Goal: Task Accomplishment & Management: Use online tool/utility

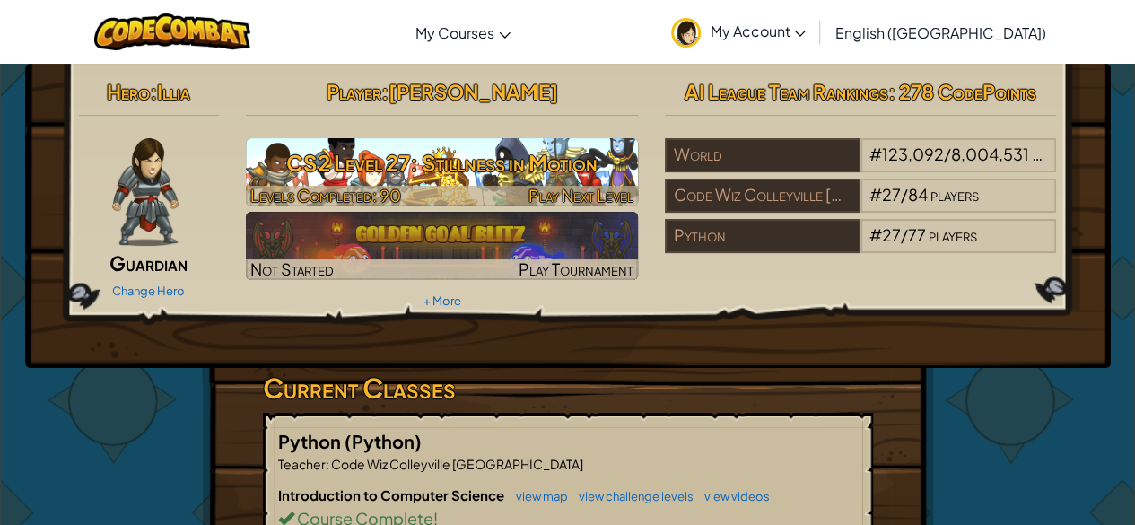
click at [464, 179] on h3 "CS2 Level 27: Stillness in Motion" at bounding box center [442, 163] width 392 height 40
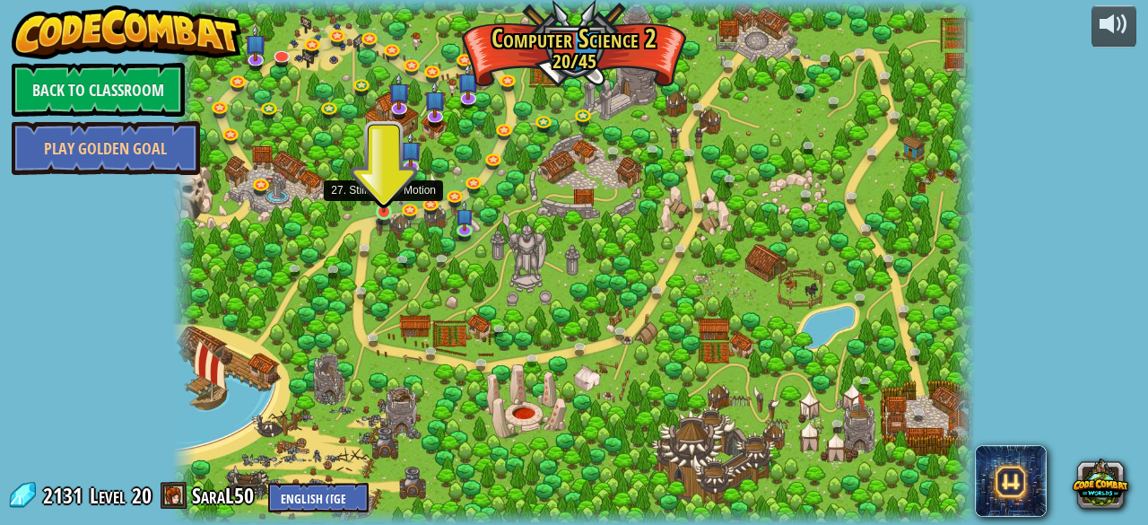
click at [383, 210] on img at bounding box center [384, 191] width 18 height 41
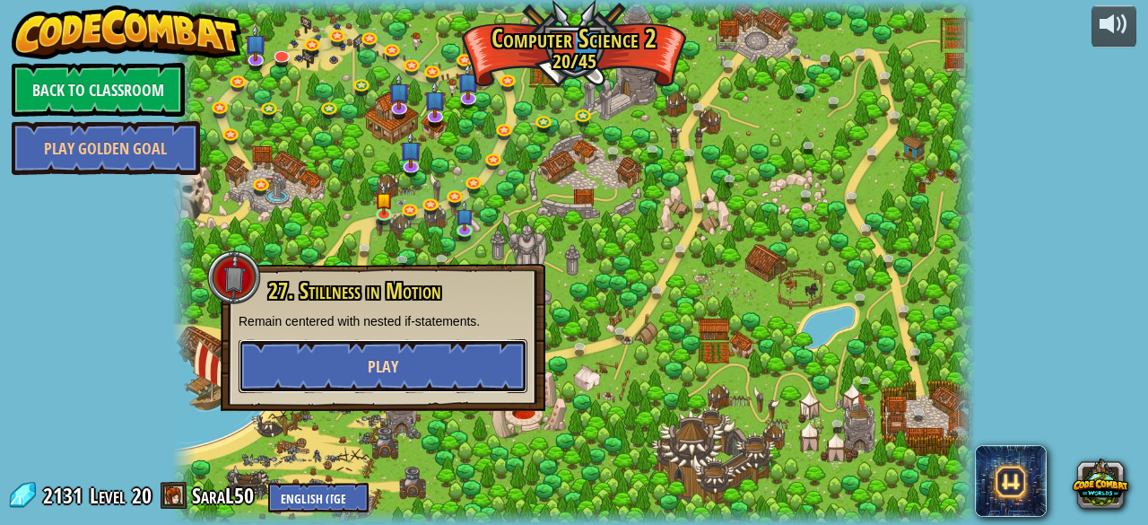
click at [398, 354] on button "Play" at bounding box center [383, 366] width 289 height 54
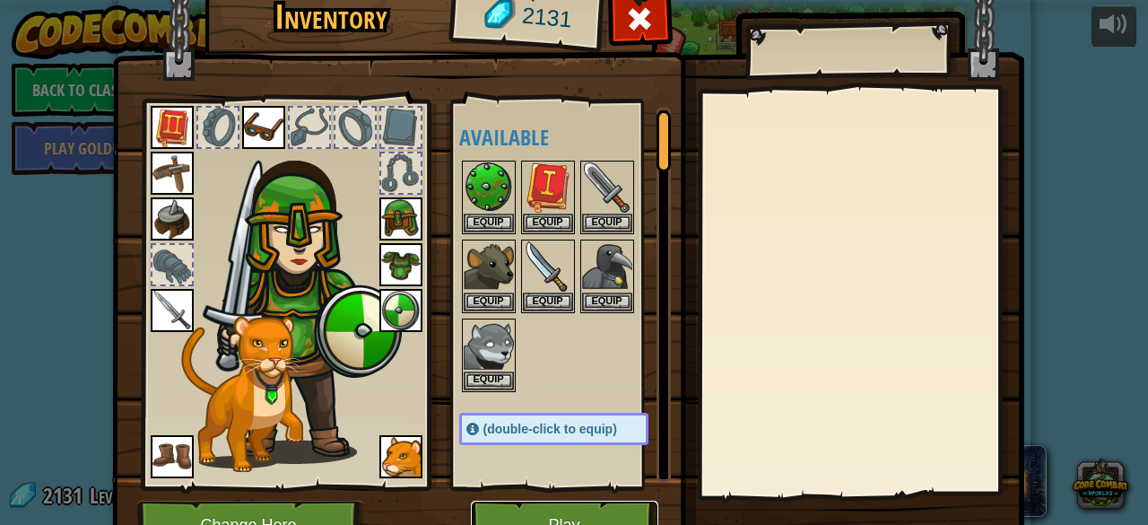
click at [547, 523] on button "Play" at bounding box center [564, 525] width 187 height 49
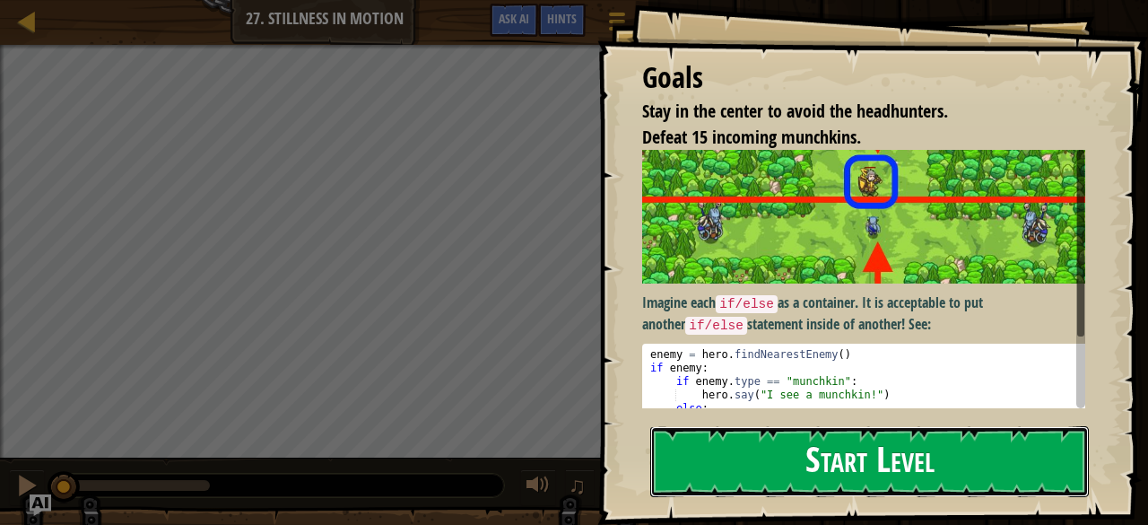
click at [843, 446] on button "Start Level" at bounding box center [869, 461] width 439 height 71
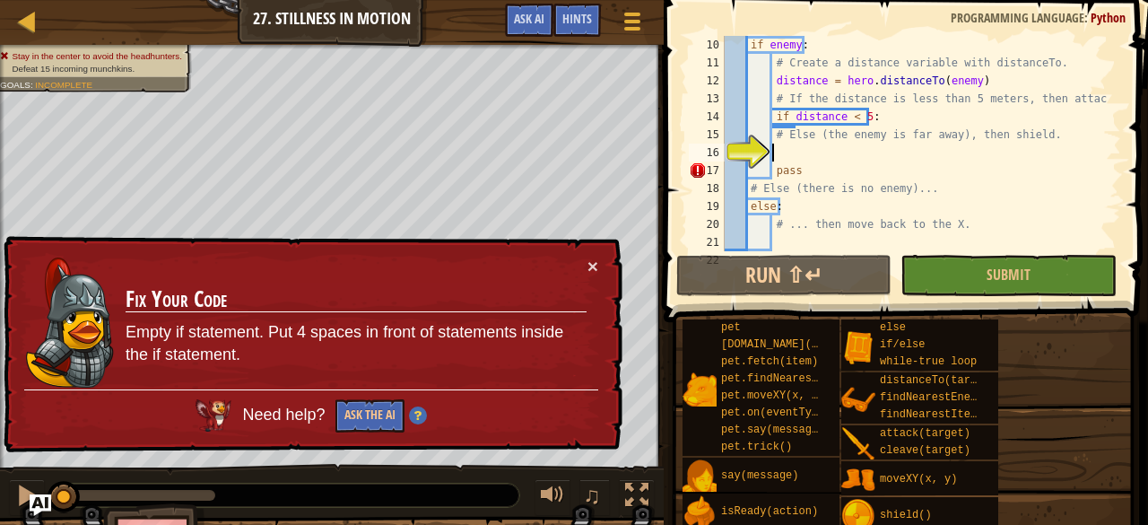
scroll to position [161, 0]
